Goal: Task Accomplishment & Management: Manage account settings

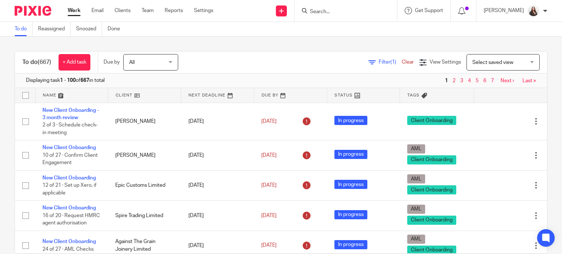
click at [327, 11] on input "Search" at bounding box center [342, 12] width 66 height 7
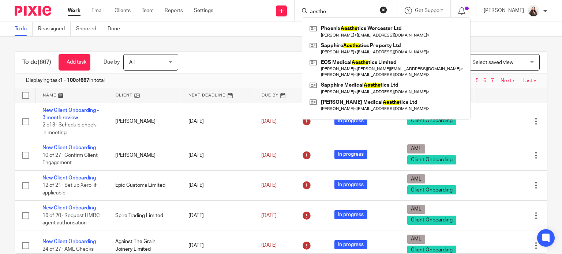
drag, startPoint x: 343, startPoint y: 12, endPoint x: 309, endPoint y: 9, distance: 34.5
click at [309, 9] on div "aesthe Phoenix Aesthe tics Worcester Ltd Cerys Underhill < cerys@phoenixaesthet…" at bounding box center [345, 11] width 102 height 22
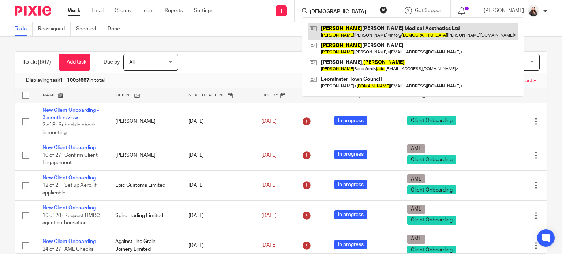
type input "jude"
click at [342, 31] on link at bounding box center [412, 31] width 210 height 17
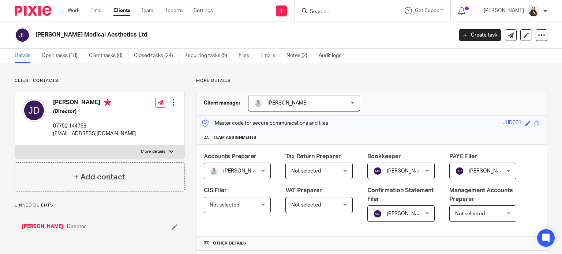
click at [151, 150] on p "More details" at bounding box center [153, 152] width 24 height 6
click at [15, 145] on input "More details" at bounding box center [15, 145] width 0 height 0
checkbox input "true"
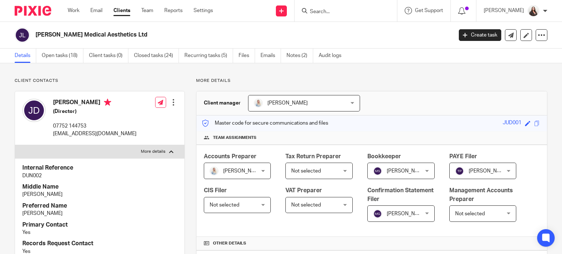
click at [191, 31] on h2 "[PERSON_NAME] Medical Aesthetics Ltd" at bounding box center [200, 35] width 330 height 8
click at [339, 12] on input "Search" at bounding box center [342, 12] width 66 height 7
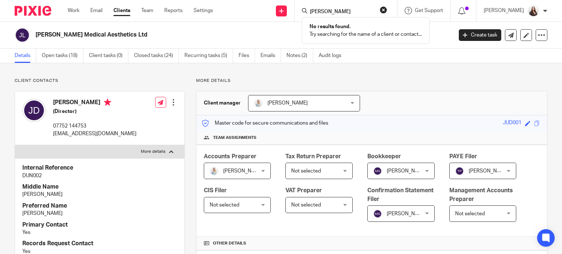
drag, startPoint x: 348, startPoint y: 10, endPoint x: 310, endPoint y: 11, distance: 38.4
click at [310, 11] on div "hanson No results found. Try searching for the name of a client or contact..." at bounding box center [345, 11] width 102 height 22
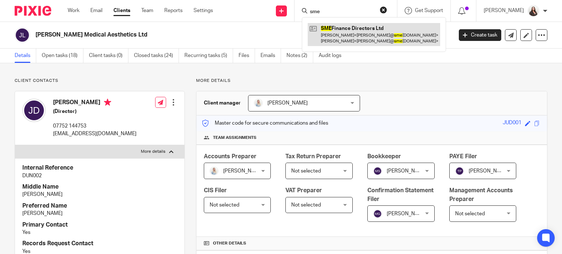
type input "sme"
click at [363, 34] on link at bounding box center [373, 34] width 132 height 23
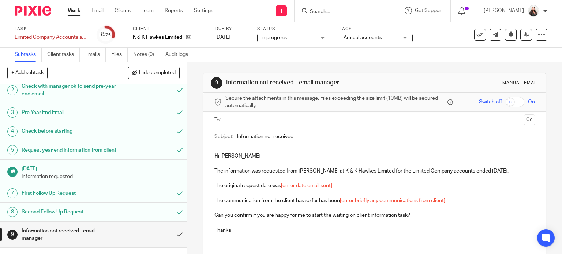
scroll to position [118, 0]
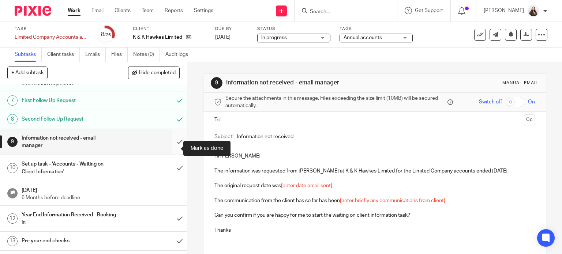
click at [169, 147] on input "submit" at bounding box center [93, 142] width 187 height 26
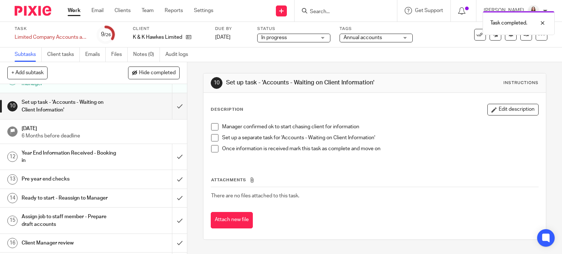
scroll to position [183, 0]
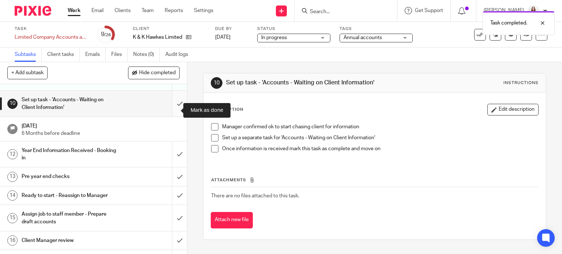
click at [170, 111] on input "submit" at bounding box center [93, 104] width 187 height 26
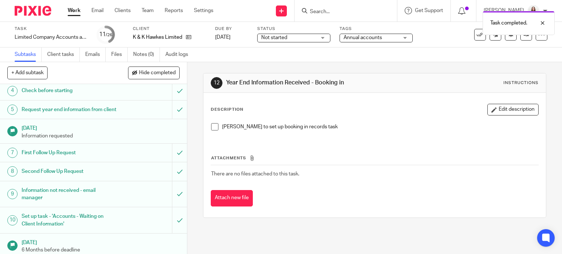
scroll to position [128, 0]
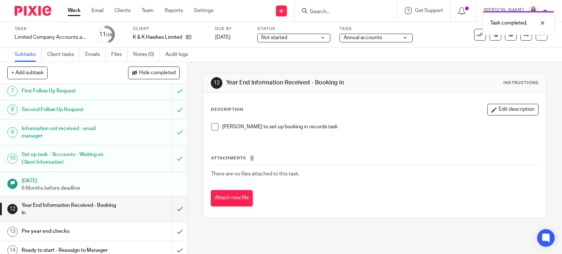
click at [211, 126] on span at bounding box center [214, 126] width 7 height 7
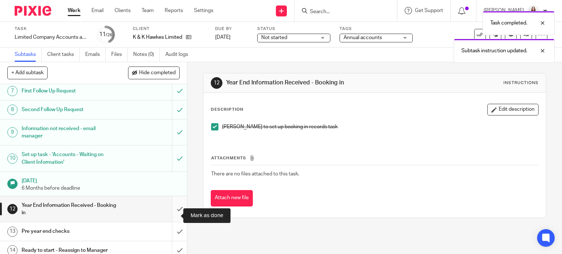
click at [171, 213] on input "submit" at bounding box center [93, 209] width 187 height 26
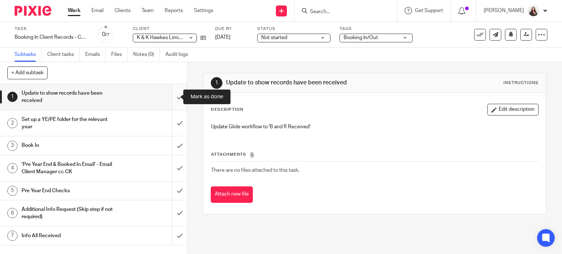
click at [172, 96] on input "submit" at bounding box center [93, 97] width 187 height 26
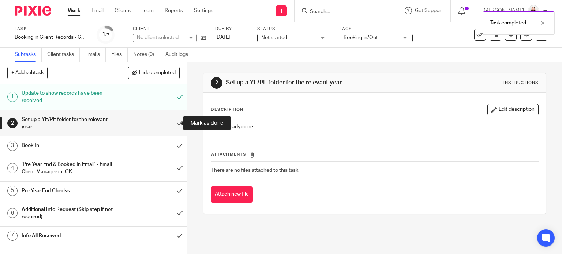
click at [171, 122] on input "submit" at bounding box center [93, 123] width 187 height 26
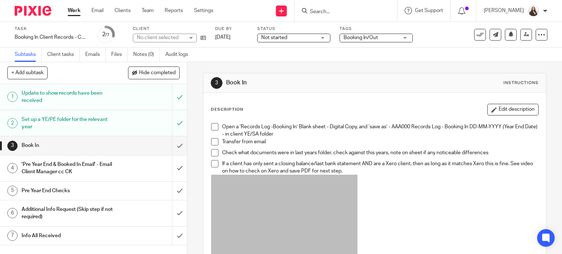
click at [212, 128] on span at bounding box center [214, 126] width 7 height 7
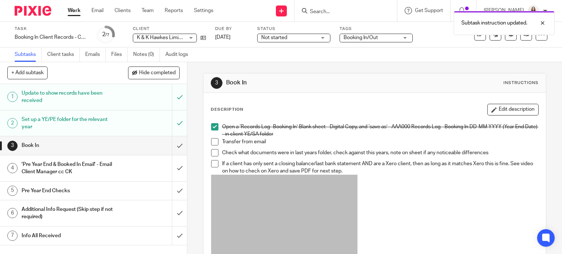
click at [211, 141] on span at bounding box center [214, 141] width 7 height 7
click at [211, 155] on span at bounding box center [214, 152] width 7 height 7
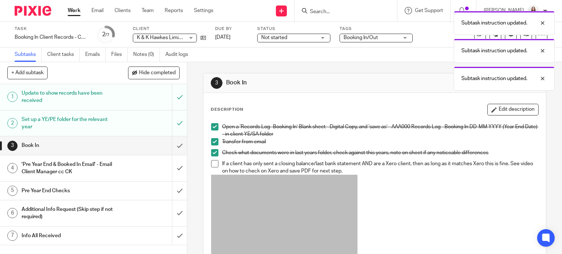
click at [211, 162] on span at bounding box center [214, 163] width 7 height 7
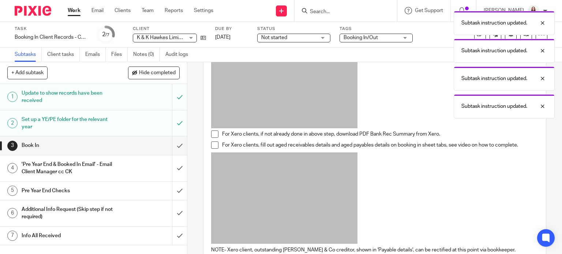
scroll to position [146, 0]
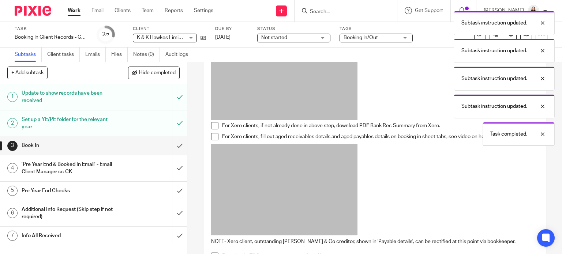
click at [213, 127] on span at bounding box center [214, 125] width 7 height 7
click at [212, 139] on span at bounding box center [214, 136] width 7 height 7
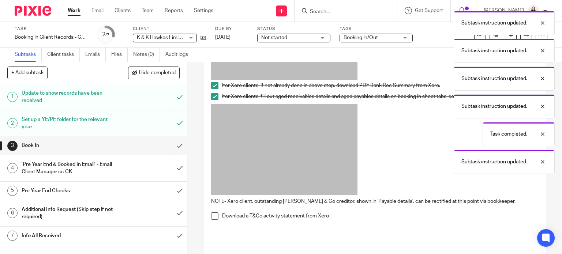
scroll to position [192, 0]
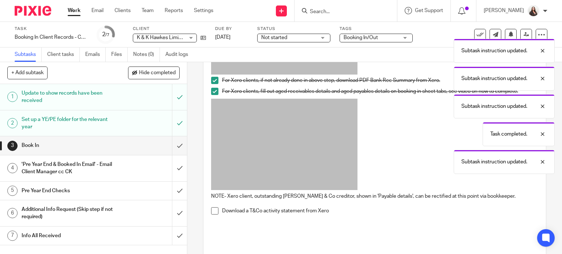
click at [213, 211] on span at bounding box center [214, 210] width 7 height 7
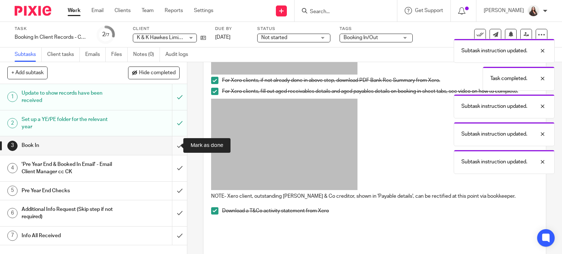
click at [173, 147] on input "submit" at bounding box center [93, 145] width 187 height 18
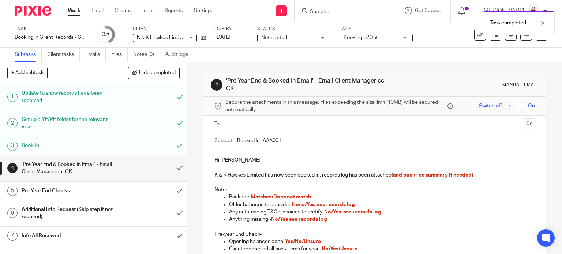
drag, startPoint x: 261, startPoint y: 137, endPoint x: 296, endPoint y: 123, distance: 37.7
click at [261, 137] on input "Booked In- AAA001" at bounding box center [386, 140] width 298 height 16
type input "Booked In- K&K001"
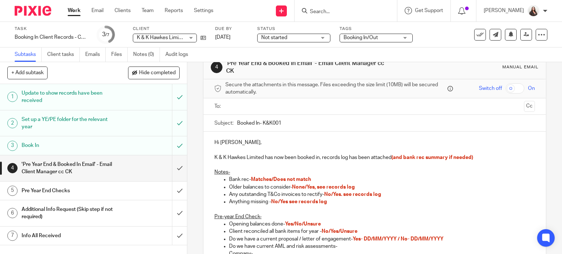
scroll to position [18, 0]
drag, startPoint x: 230, startPoint y: 140, endPoint x: 234, endPoint y: 138, distance: 4.4
click at [230, 140] on p "Hi Megan Symonds," at bounding box center [374, 141] width 321 height 7
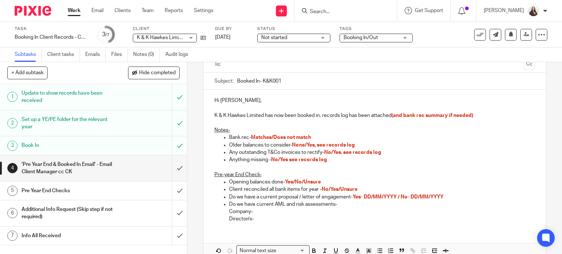
scroll to position [64, 0]
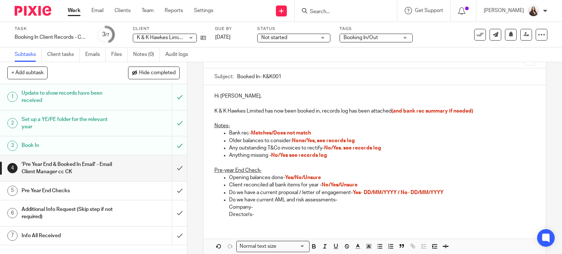
drag, startPoint x: 323, startPoint y: 186, endPoint x: 333, endPoint y: 184, distance: 10.0
click at [324, 185] on span "No/Yes/Unsure" at bounding box center [339, 184] width 36 height 5
click at [361, 182] on p "Client reconciled all bank items for year - No/Yes/Unsure" at bounding box center [382, 184] width 306 height 7
click at [327, 179] on p "Opening balances done- Yes/No/Unsure" at bounding box center [382, 177] width 306 height 7
click at [277, 155] on span "No/Yes see records log" at bounding box center [299, 155] width 56 height 5
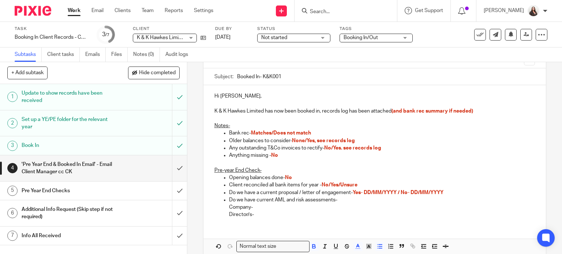
click at [334, 146] on span "No/Yes. see records log" at bounding box center [352, 147] width 57 height 5
click at [305, 139] on span "None/Yes, see records log" at bounding box center [323, 140] width 63 height 5
click at [272, 134] on span "Matches/Does not match" at bounding box center [281, 133] width 60 height 5
click at [322, 184] on span "No/Yes/Unsure" at bounding box center [339, 184] width 36 height 5
click at [340, 184] on span "No/Yes/Unsure" at bounding box center [339, 184] width 36 height 5
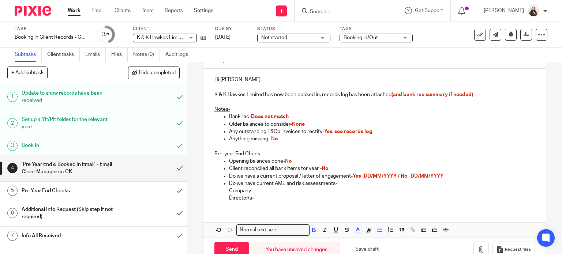
scroll to position [98, 0]
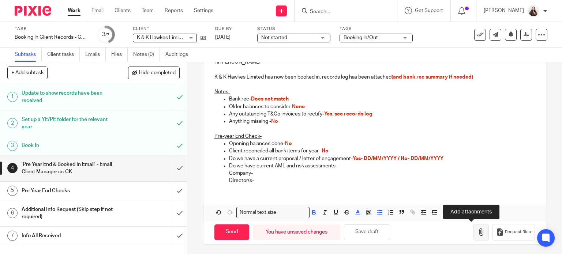
click at [473, 235] on button "button" at bounding box center [480, 232] width 15 height 16
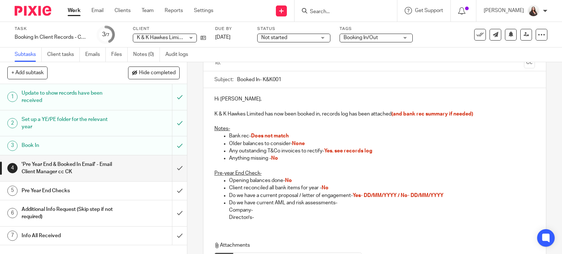
scroll to position [61, 0]
click at [475, 113] on p "K & K Hawkes Limited has now been booked in, records log has been attached (and…" at bounding box center [374, 113] width 321 height 7
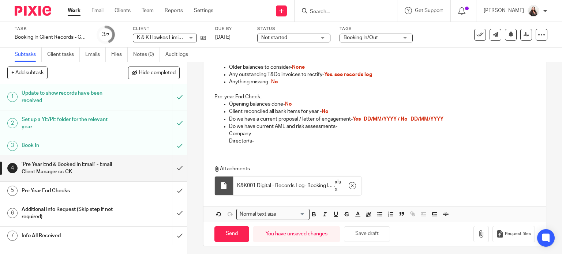
scroll to position [139, 0]
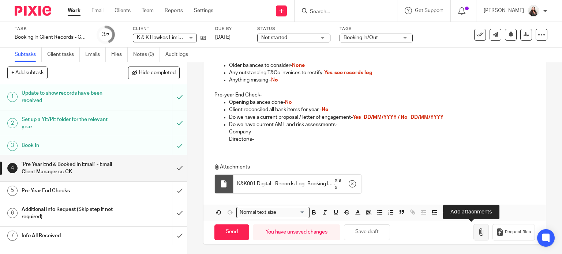
click at [477, 233] on icon "button" at bounding box center [480, 231] width 7 height 7
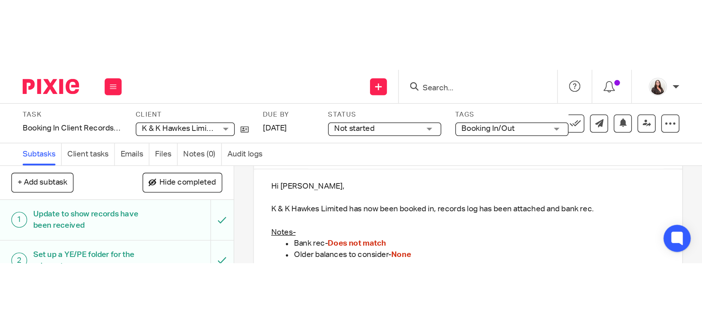
scroll to position [58, 0]
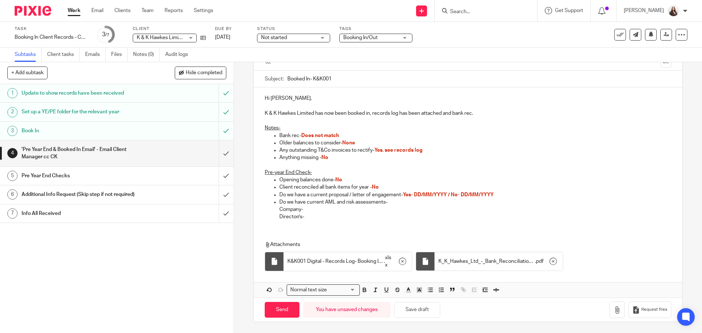
drag, startPoint x: 454, startPoint y: 194, endPoint x: 469, endPoint y: 183, distance: 19.2
click at [454, 194] on span "Yes- DD/MM/YYYY / No- DD/MM/YYYY" at bounding box center [448, 194] width 91 height 5
click at [413, 192] on span "No- DD/MM/YYYY" at bounding box center [424, 194] width 43 height 5
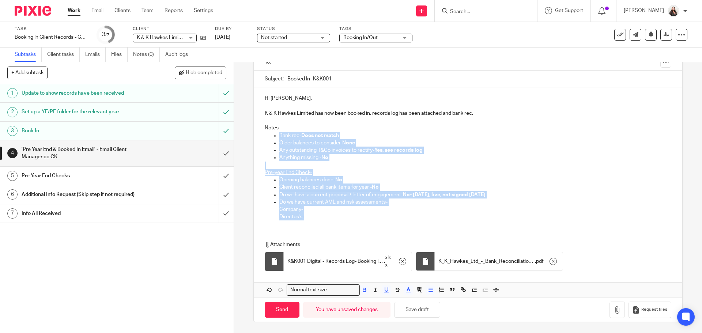
drag, startPoint x: 465, startPoint y: 233, endPoint x: 297, endPoint y: 131, distance: 196.6
click at [297, 131] on div "Hi Meg, K & K Hawkes Limited has now been booked in, records log has been attac…" at bounding box center [468, 192] width 428 height 210
click at [365, 254] on icon "button" at bounding box center [364, 290] width 7 height 7
click at [408, 254] on icon "button" at bounding box center [408, 290] width 7 height 7
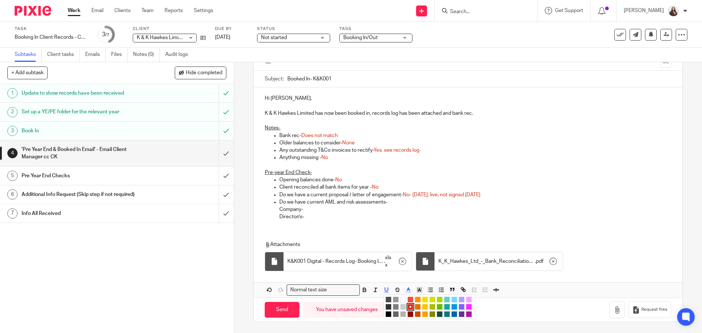
click at [387, 254] on li "color:#000000" at bounding box center [388, 313] width 5 height 5
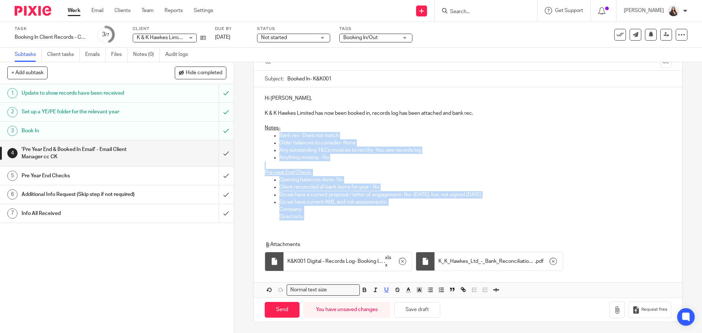
click at [430, 172] on p "Pre-year End Check-" at bounding box center [468, 172] width 406 height 7
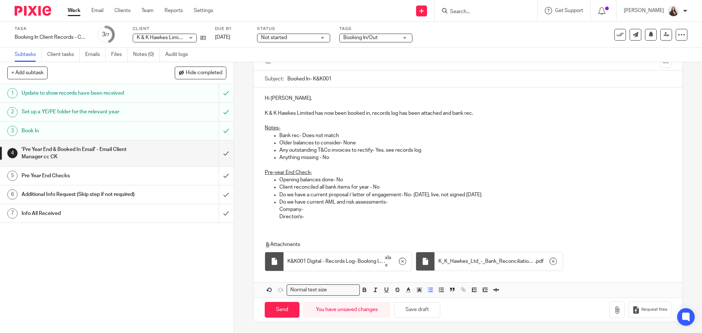
click at [310, 209] on p "Company-" at bounding box center [475, 209] width 392 height 7
drag, startPoint x: 307, startPoint y: 210, endPoint x: 367, endPoint y: 204, distance: 60.3
click at [307, 209] on p "Company-" at bounding box center [475, 209] width 392 height 7
click at [307, 214] on p "Director/s-" at bounding box center [475, 216] width 392 height 7
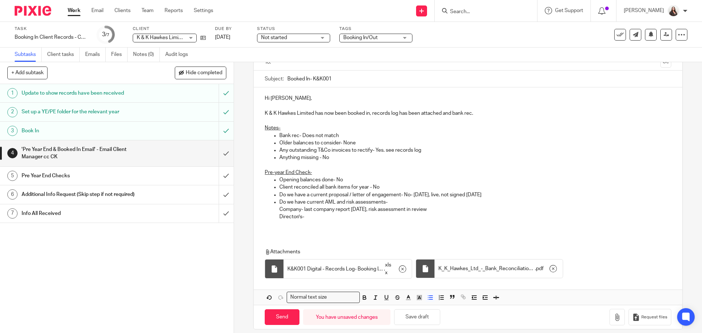
click at [287, 225] on p at bounding box center [475, 224] width 392 height 7
click at [313, 216] on p "Director/s-" at bounding box center [475, 216] width 392 height 7
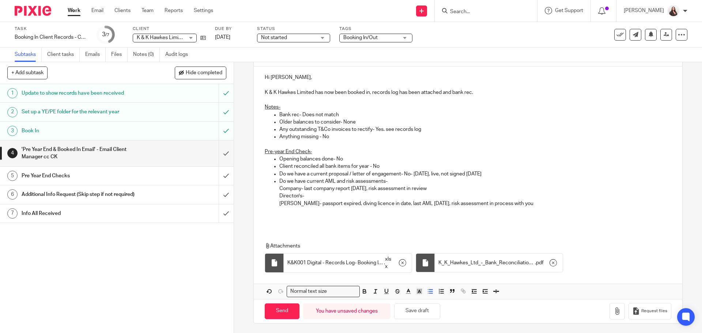
scroll to position [80, 0]
click at [540, 200] on p "Kim Hawkes- passport expired, diving licence in date, last AML 29/08/2025, risk…" at bounding box center [475, 202] width 392 height 7
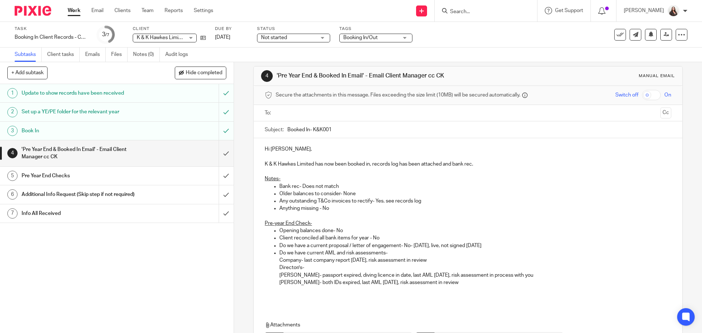
scroll to position [0, 0]
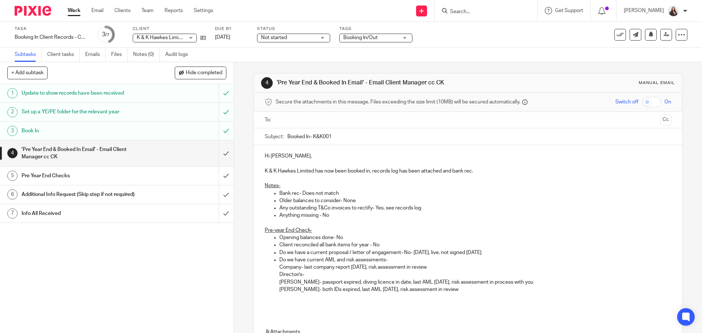
click at [294, 117] on input "text" at bounding box center [467, 120] width 379 height 8
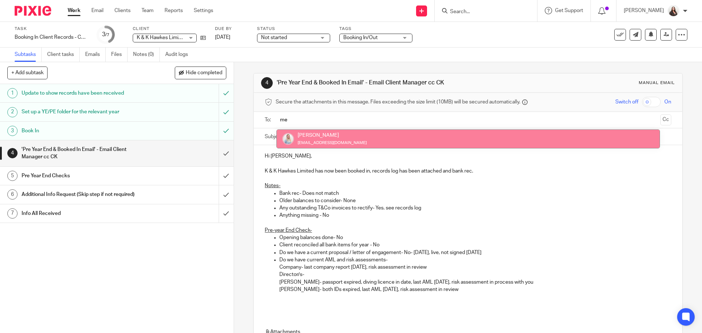
type input "me"
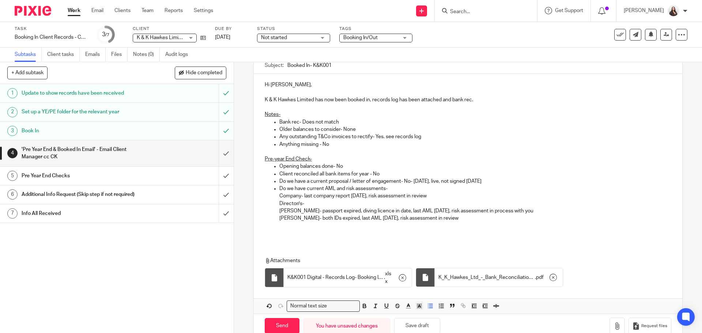
scroll to position [89, 0]
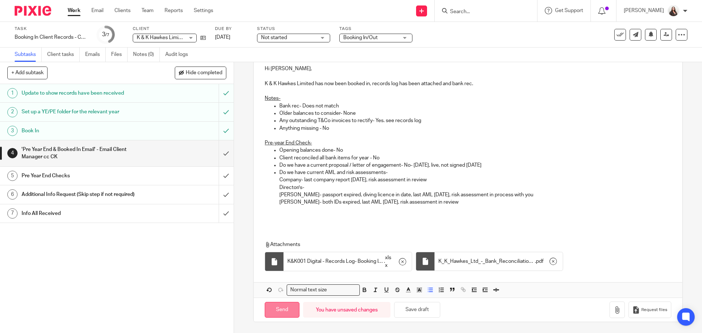
click at [286, 254] on input "Send" at bounding box center [282, 310] width 35 height 16
type input "Sent"
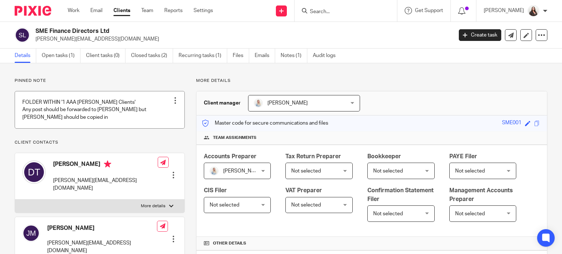
click at [173, 99] on div at bounding box center [174, 100] width 7 height 7
click at [153, 130] on span "Edit note" at bounding box center [160, 129] width 20 height 5
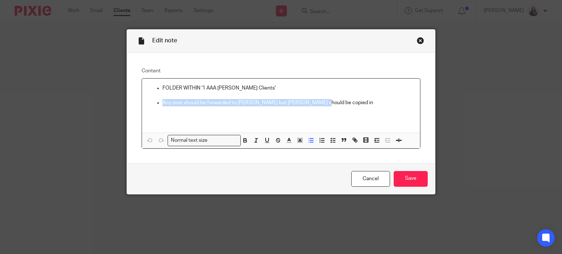
drag, startPoint x: 160, startPoint y: 102, endPoint x: 318, endPoint y: 99, distance: 158.3
click at [318, 99] on p "Any post should be forwarded to [PERSON_NAME] but [PERSON_NAME] should be copie…" at bounding box center [288, 102] width 252 height 7
click at [244, 141] on icon "button" at bounding box center [245, 140] width 7 height 7
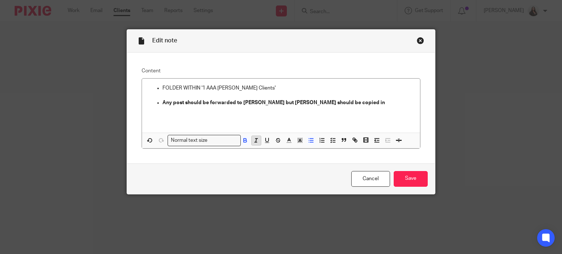
click at [257, 142] on button "button" at bounding box center [256, 140] width 9 height 9
click at [412, 177] on input "Save" at bounding box center [410, 179] width 34 height 16
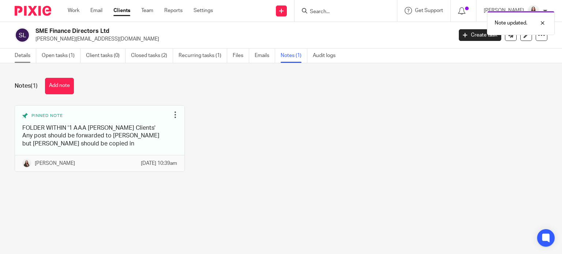
click at [20, 53] on link "Details" at bounding box center [26, 56] width 22 height 14
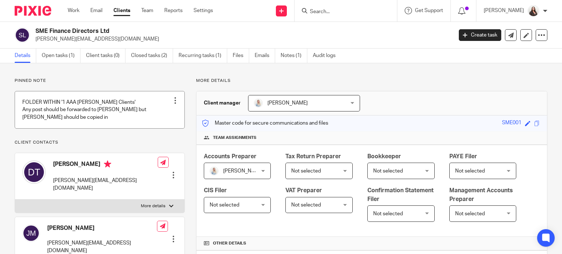
click at [175, 98] on div at bounding box center [174, 100] width 7 height 7
click at [167, 130] on span "Edit note" at bounding box center [160, 129] width 20 height 5
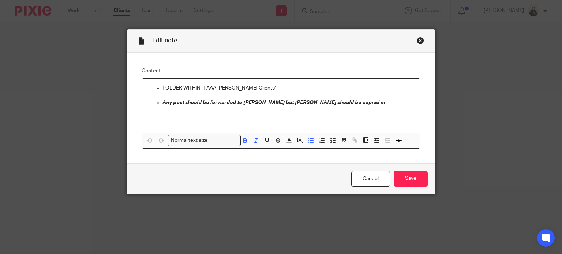
click at [154, 102] on ul "Any post should be forwarded to [PERSON_NAME] but [PERSON_NAME] should be copie…" at bounding box center [281, 102] width 266 height 7
click at [336, 103] on p "**** Any post should be forwarded to [PERSON_NAME] but [PERSON_NAME] should be …" at bounding box center [288, 102] width 252 height 7
click at [412, 182] on input "Save" at bounding box center [410, 179] width 34 height 16
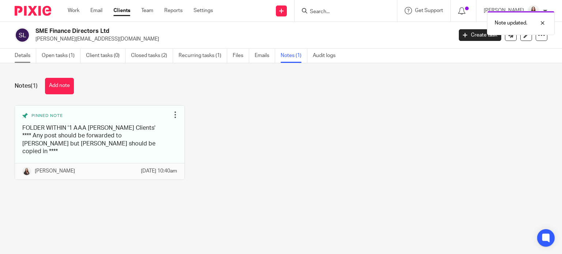
click at [20, 58] on link "Details" at bounding box center [26, 56] width 22 height 14
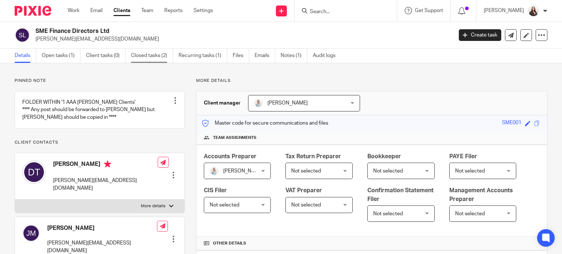
click at [143, 56] on link "Closed tasks (2)" at bounding box center [152, 56] width 42 height 14
